Goal: Task Accomplishment & Management: Manage account settings

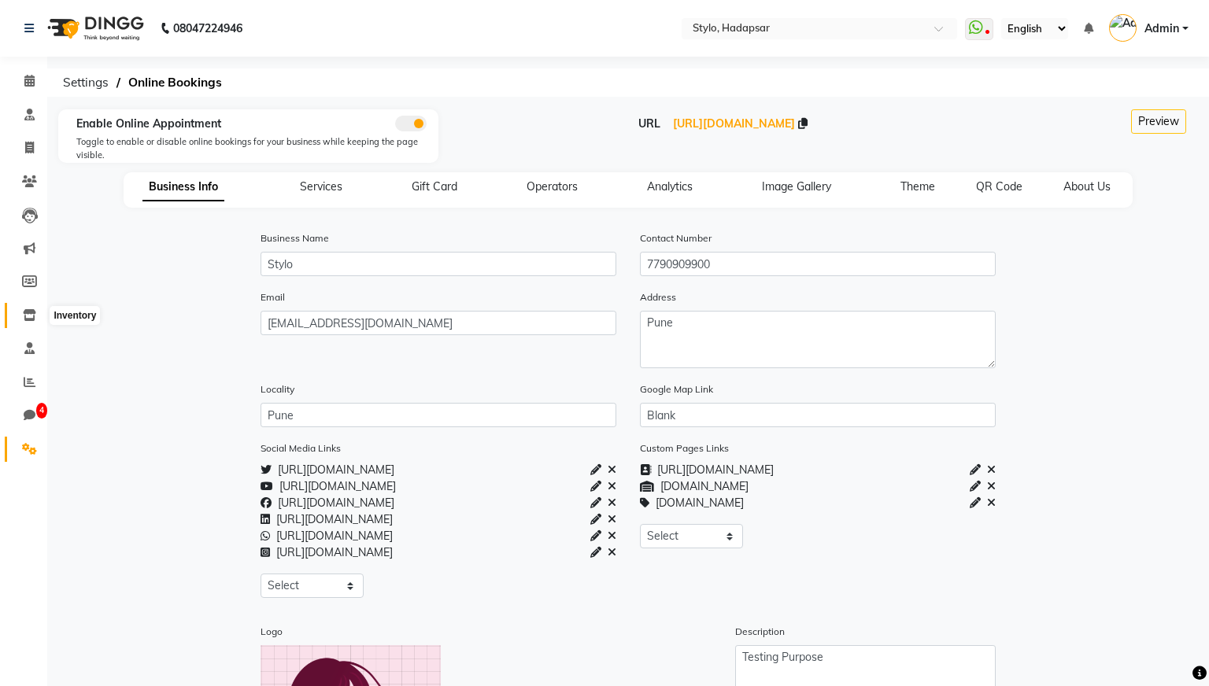
click at [31, 317] on icon at bounding box center [29, 315] width 13 height 12
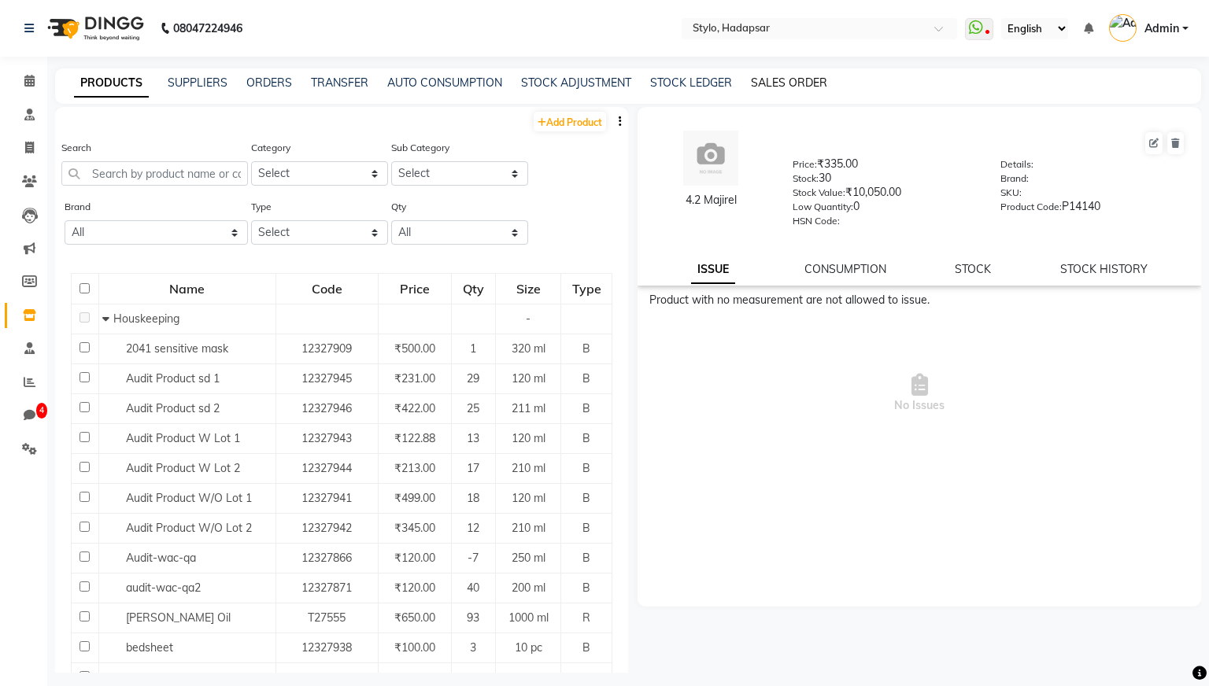
click at [797, 88] on link "SALES ORDER" at bounding box center [789, 83] width 76 height 14
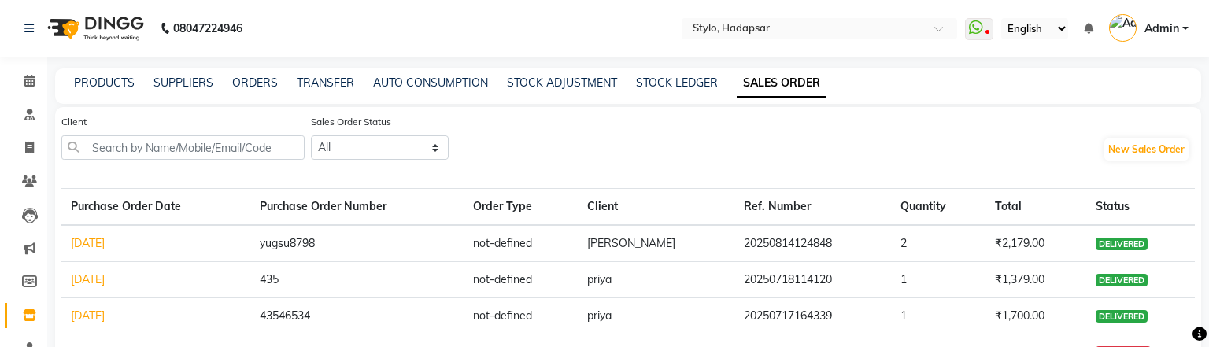
click at [1178, 31] on span "Admin" at bounding box center [1161, 28] width 35 height 17
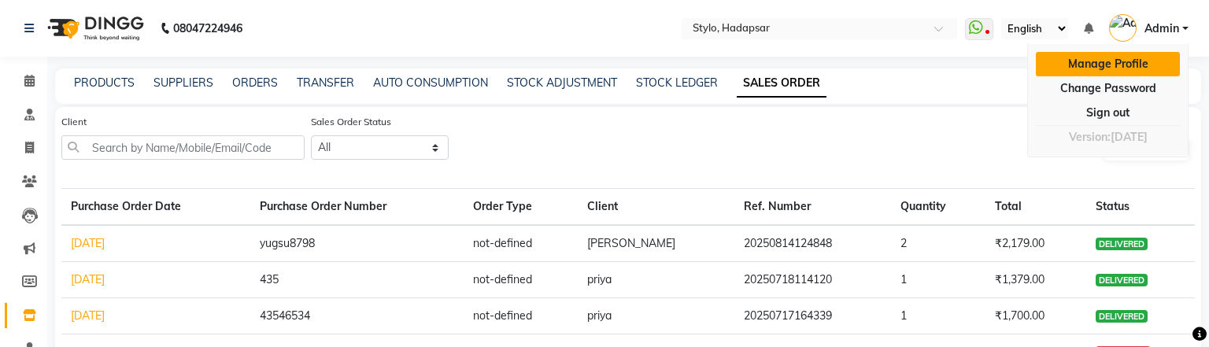
click at [1104, 64] on link "Manage Profile" at bounding box center [1108, 64] width 144 height 24
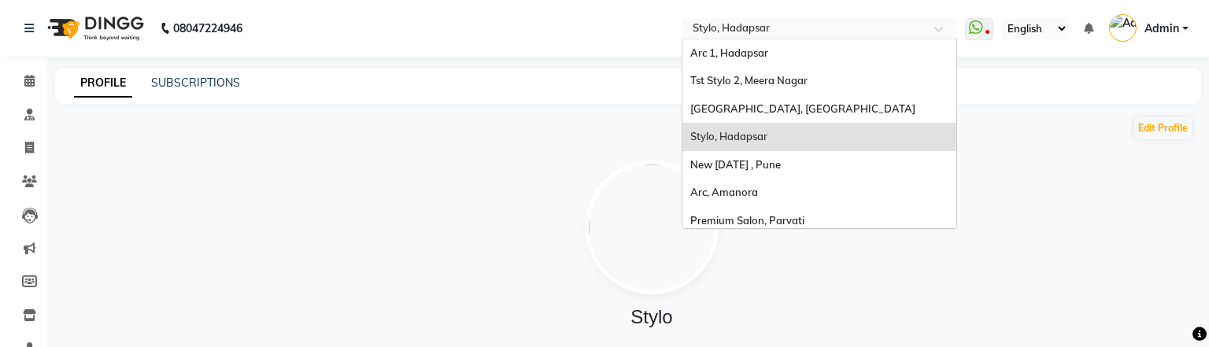
click at [798, 31] on input "text" at bounding box center [803, 30] width 228 height 16
click at [529, 139] on div "Edit Profile" at bounding box center [651, 128] width 1083 height 25
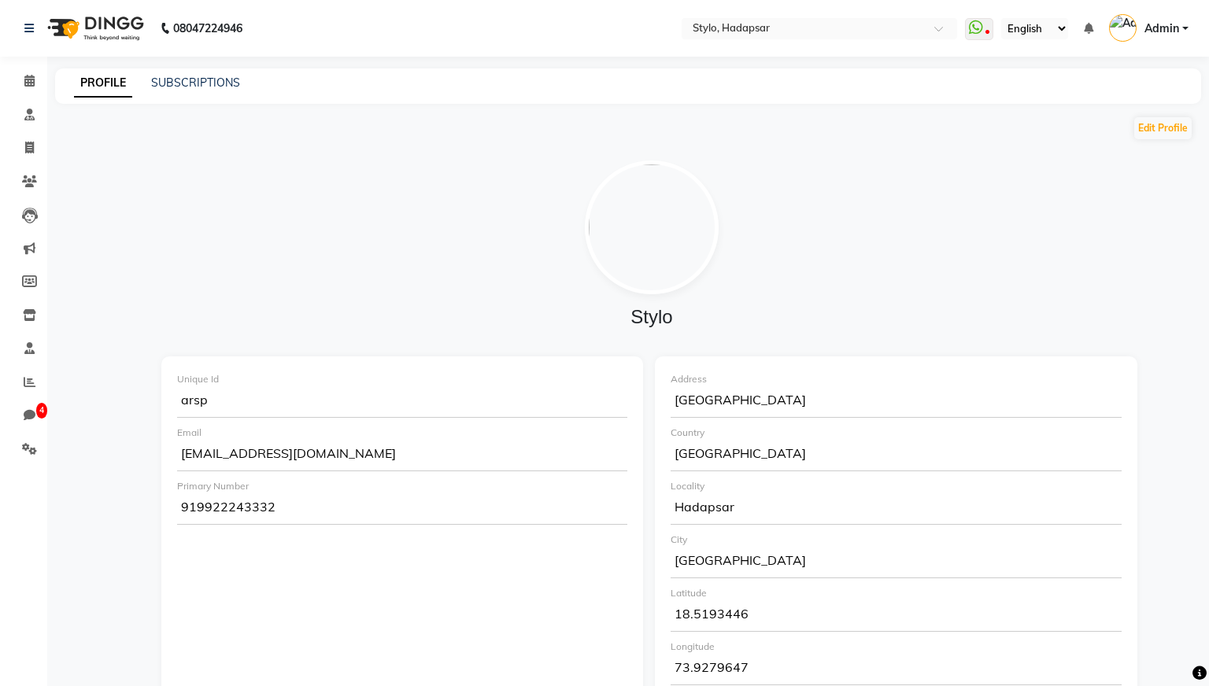
click at [1161, 33] on span "Admin" at bounding box center [1161, 28] width 35 height 17
click at [738, 202] on div at bounding box center [651, 228] width 957 height 134
click at [24, 79] on icon at bounding box center [29, 81] width 10 height 12
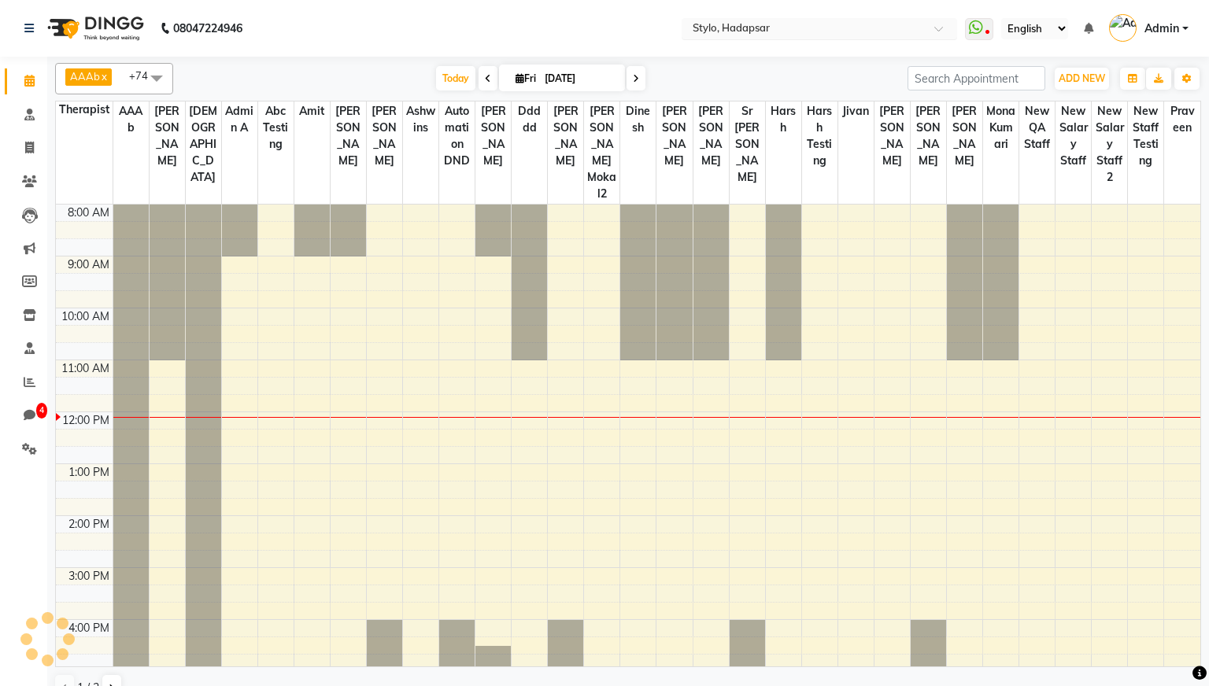
click at [824, 35] on input "text" at bounding box center [803, 30] width 228 height 16
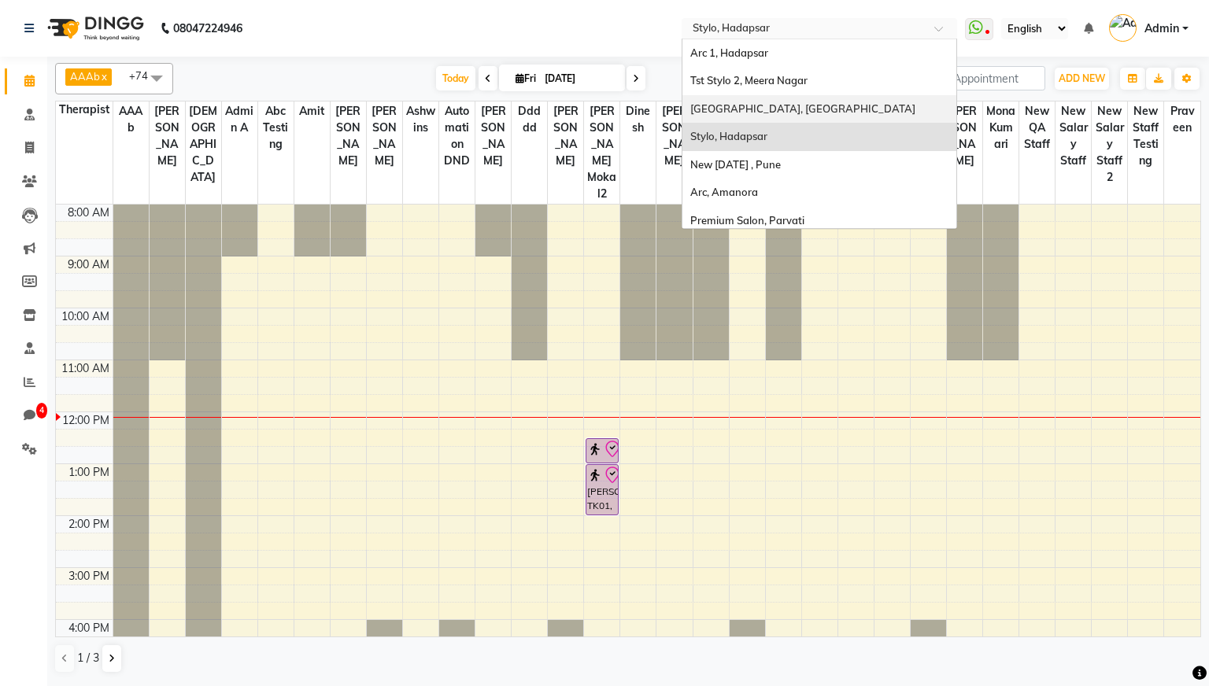
click at [587, 33] on nav "08047224946 Select Location × Stylo, Hadapsar Arc 1, Hadapsar Tst Stylo [GEOGRA…" at bounding box center [604, 28] width 1209 height 57
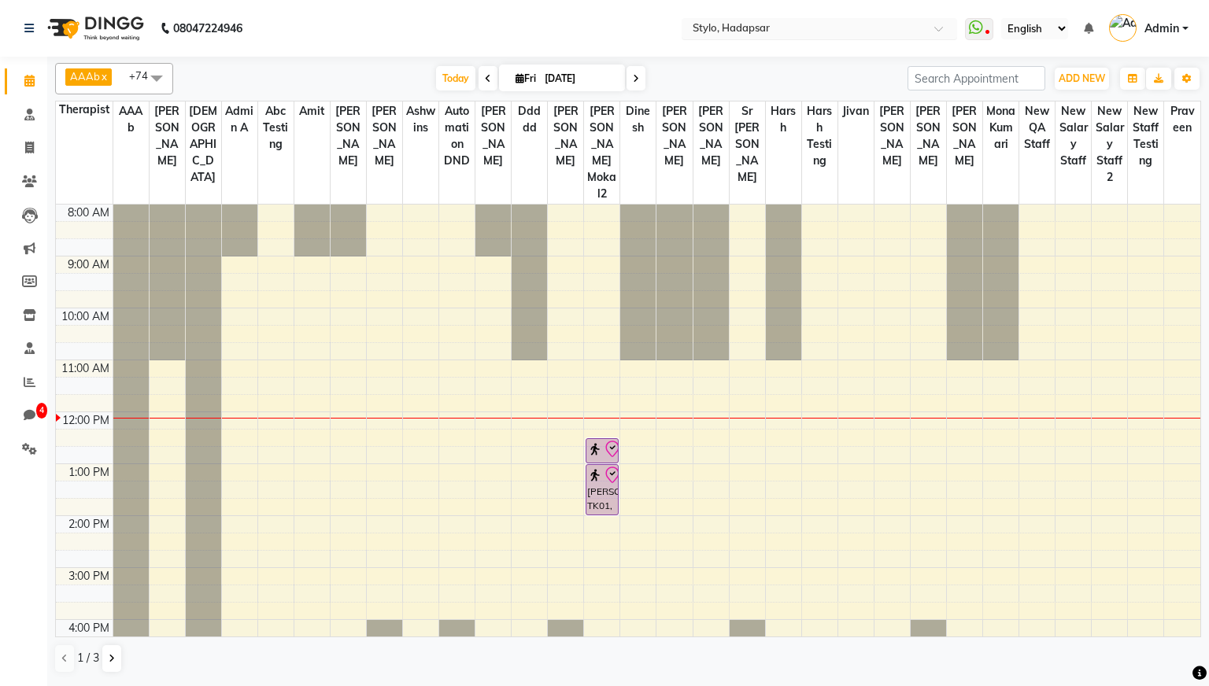
click at [885, 28] on input "text" at bounding box center [803, 30] width 228 height 16
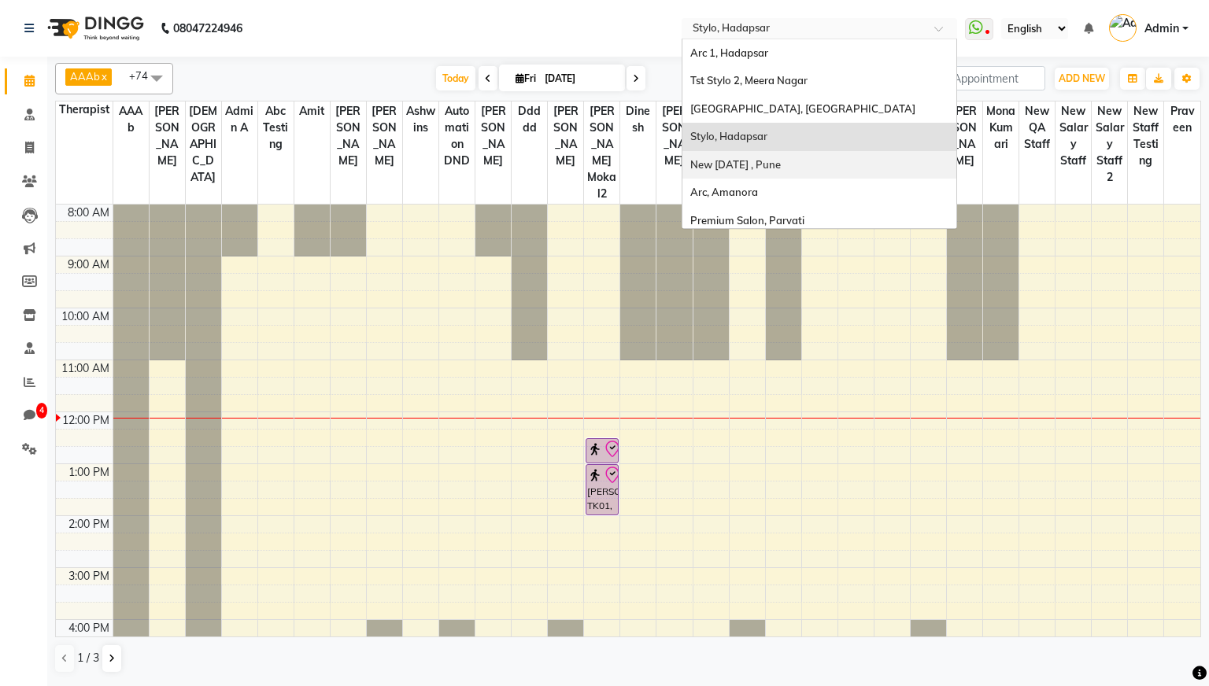
click at [619, 28] on nav "08047224946 Select Location × Stylo, Hadapsar Arc 1, Hadapsar Tst Stylo [GEOGRA…" at bounding box center [604, 28] width 1209 height 57
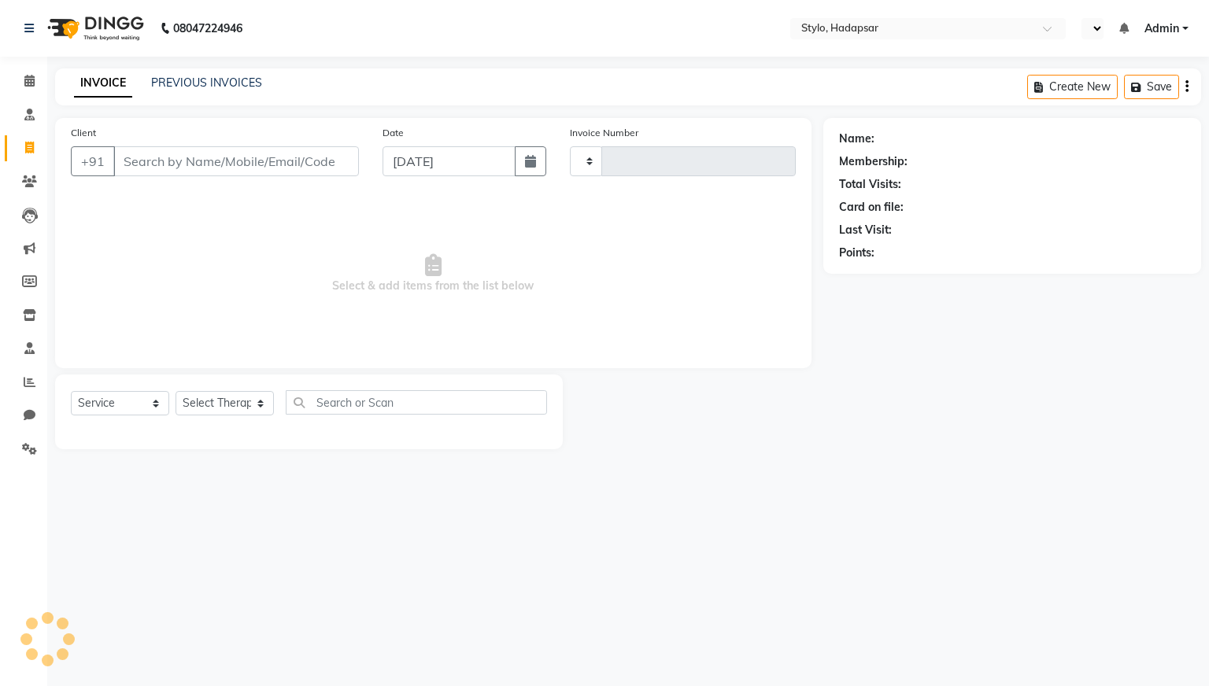
select select "service"
type input "1174"
select select "en"
select select "157"
click at [1152, 24] on span "Admin" at bounding box center [1161, 28] width 35 height 17
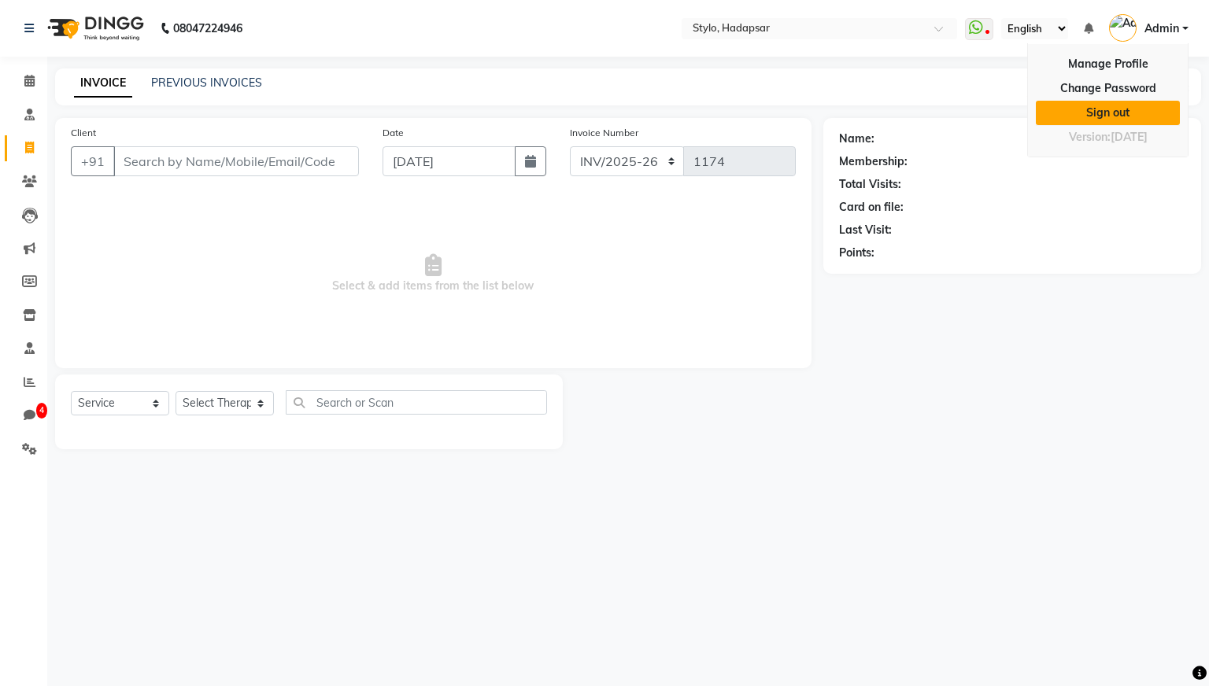
click at [1083, 113] on link "Sign out" at bounding box center [1108, 113] width 144 height 24
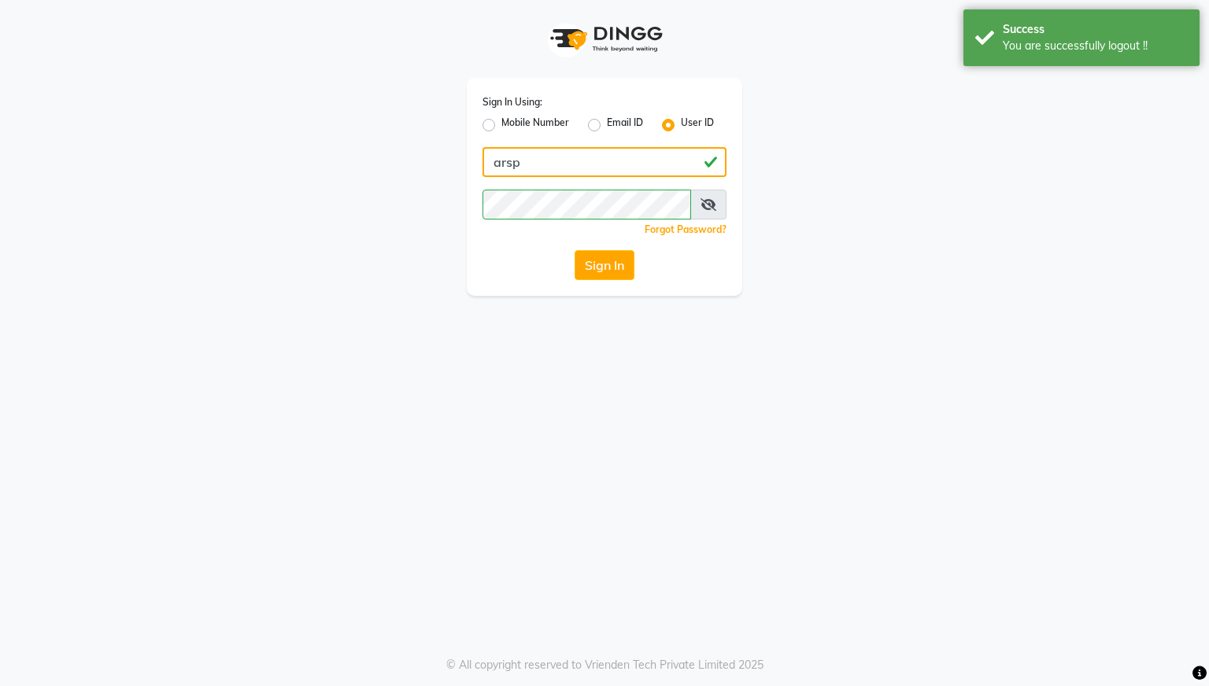
click at [600, 158] on input "arsp" at bounding box center [604, 162] width 244 height 30
type input "a"
paste input "luxesalon"
type input "luxesalon"
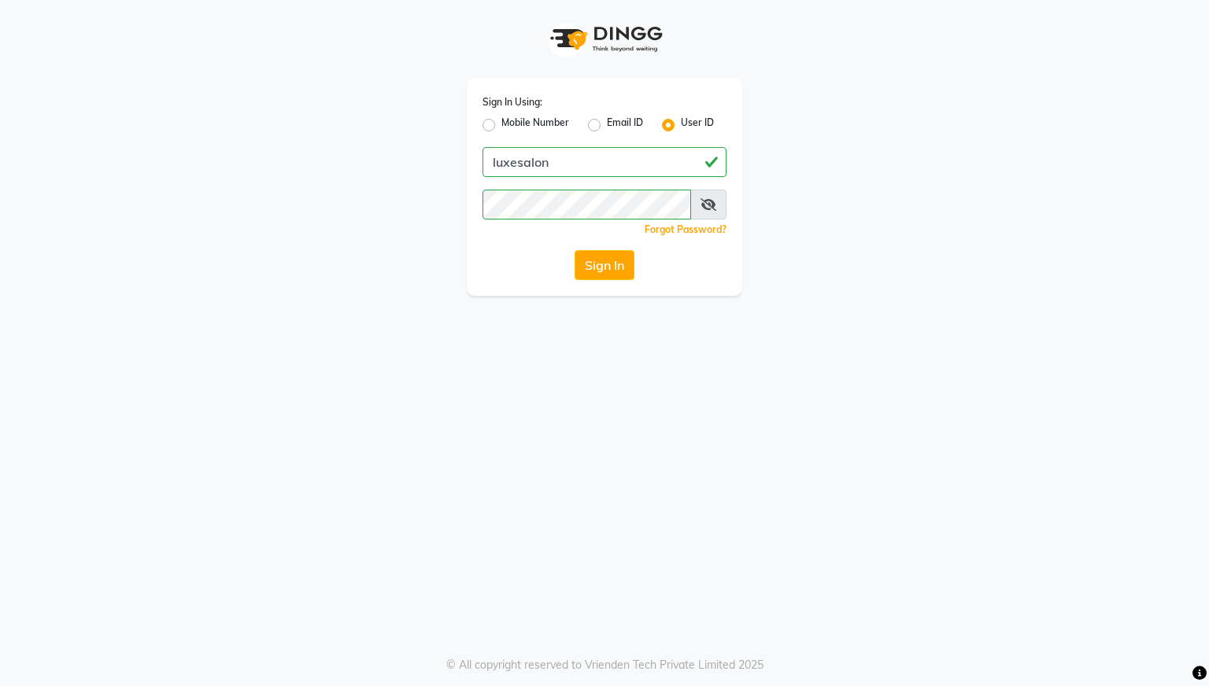
click at [527, 245] on div "Sign In Using: Mobile Number Email ID User ID luxesalon Remember me Forgot Pass…" at bounding box center [604, 187] width 275 height 218
click at [702, 210] on icon at bounding box center [709, 204] width 16 height 13
click at [619, 259] on button "Sign In" at bounding box center [605, 265] width 60 height 30
